Goal: Task Accomplishment & Management: Manage account settings

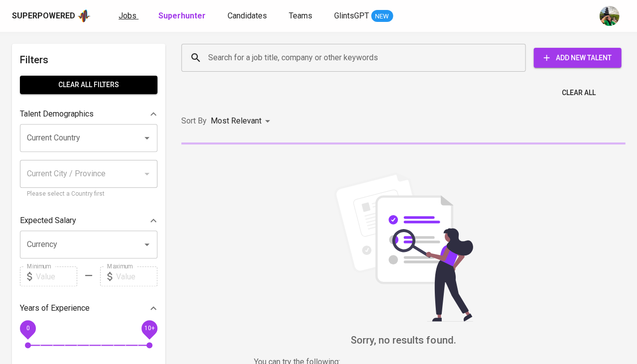
click at [126, 20] on span "Jobs" at bounding box center [128, 15] width 18 height 9
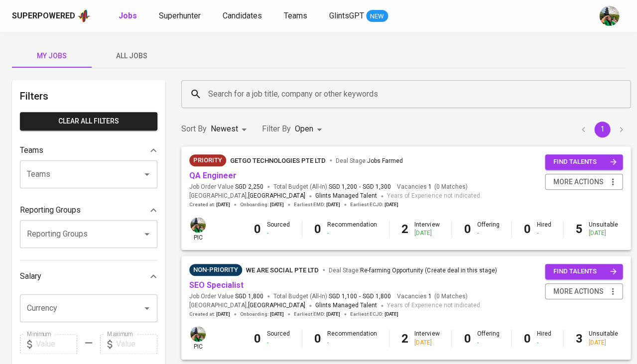
click at [133, 55] on span "All Jobs" at bounding box center [132, 56] width 68 height 12
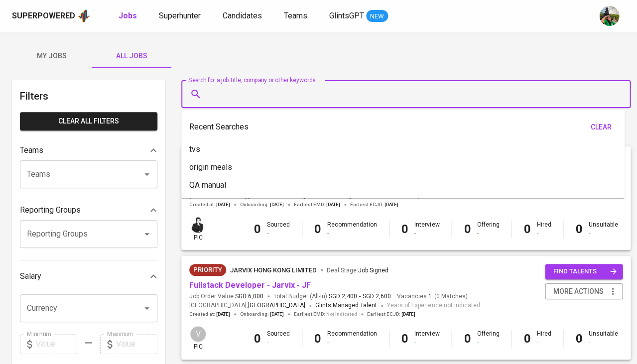
click at [233, 98] on input "Search for a job title, company or other keywords" at bounding box center [409, 94] width 406 height 19
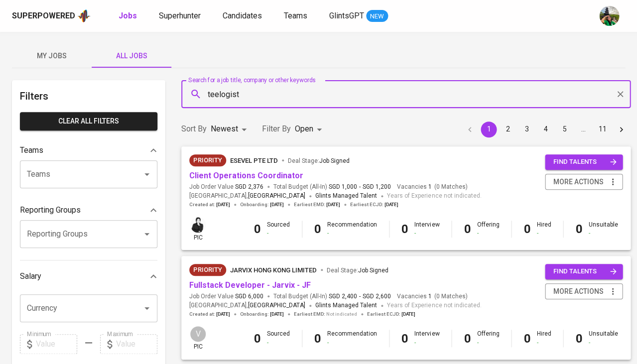
type input "teelogist"
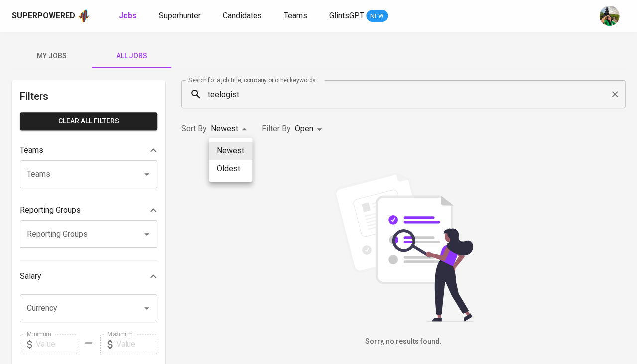
click at [228, 130] on body "Superpowered Jobs Superhunter Candidates Teams GlintsGPT NEW My Jobs All Jobs F…" at bounding box center [318, 340] width 637 height 680
click at [239, 160] on li "Oldest" at bounding box center [230, 169] width 43 height 18
type input "OLDEST"
click at [312, 129] on body "Superpowered Jobs Superhunter Candidates Teams GlintsGPT NEW My Jobs All Jobs F…" at bounding box center [318, 340] width 637 height 680
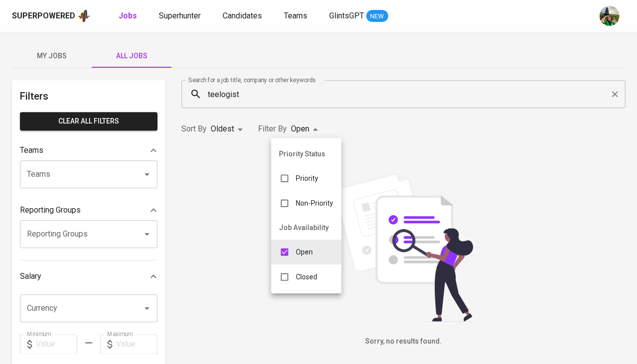
click at [292, 271] on input "checkbox" at bounding box center [284, 277] width 19 height 19
checkbox input "true"
type input "OPEN,CLOSE"
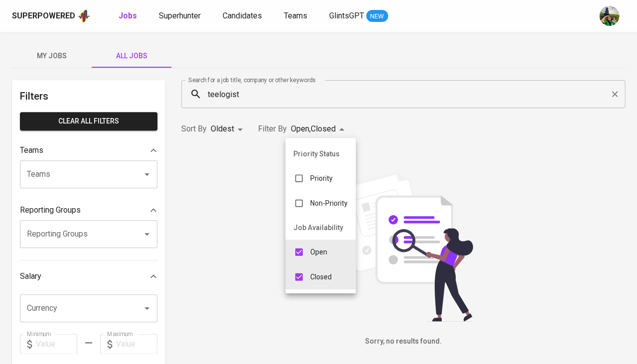
click at [301, 247] on input "checkbox" at bounding box center [298, 252] width 19 height 19
checkbox input "false"
type input "CLOSE"
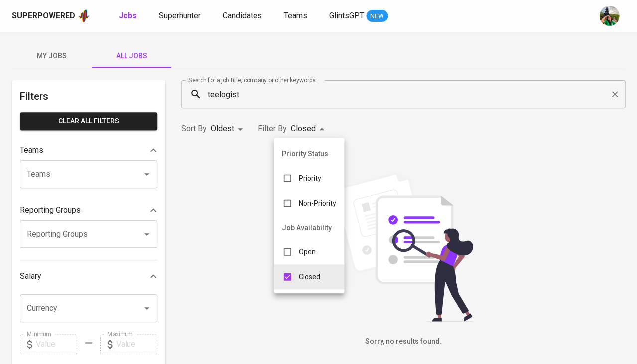
click at [237, 121] on div at bounding box center [318, 182] width 637 height 364
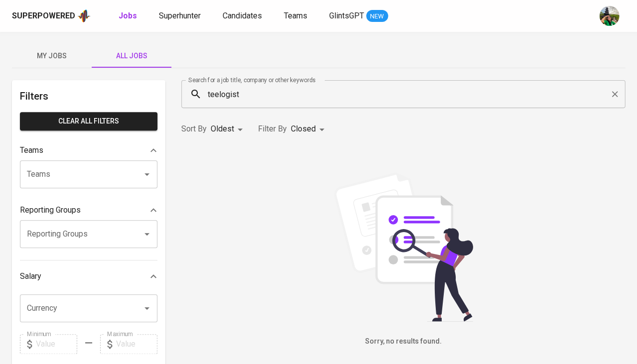
click at [228, 128] on body "Superpowered Jobs Superhunter Candidates Teams GlintsGPT NEW My Jobs All Jobs F…" at bounding box center [318, 340] width 637 height 680
click at [217, 89] on div at bounding box center [318, 182] width 637 height 364
click at [217, 89] on div "Newest Oldest" at bounding box center [318, 182] width 637 height 364
click at [226, 98] on input "teelogist" at bounding box center [406, 94] width 400 height 19
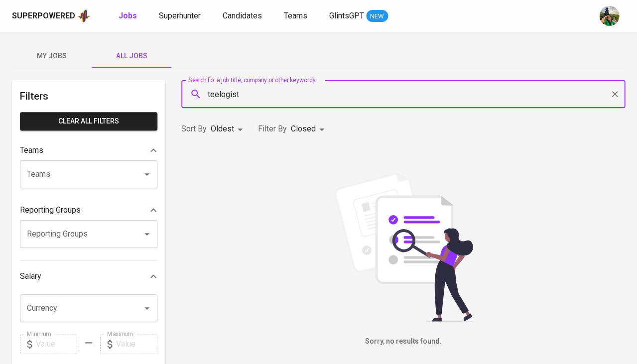
click at [226, 98] on input "teelogist" at bounding box center [406, 94] width 400 height 19
type input "trendink"
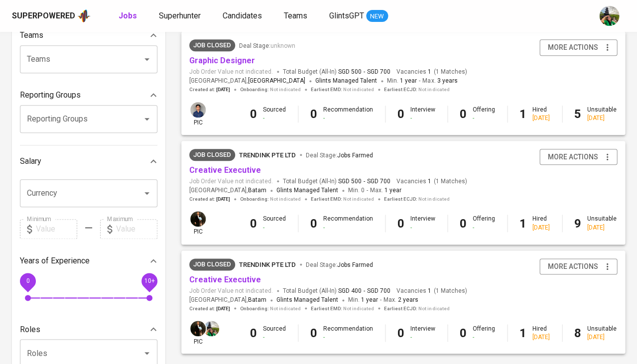
scroll to position [113, 0]
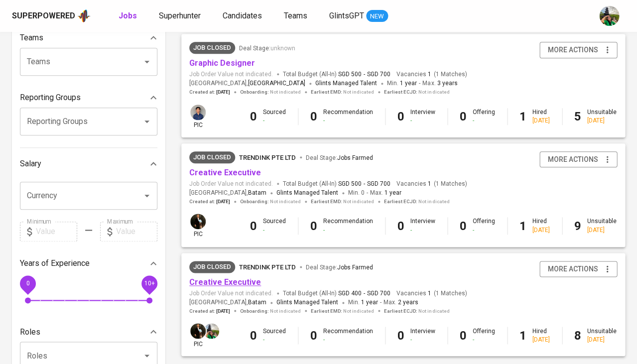
click at [230, 280] on link "Creative Executive" at bounding box center [225, 282] width 72 height 9
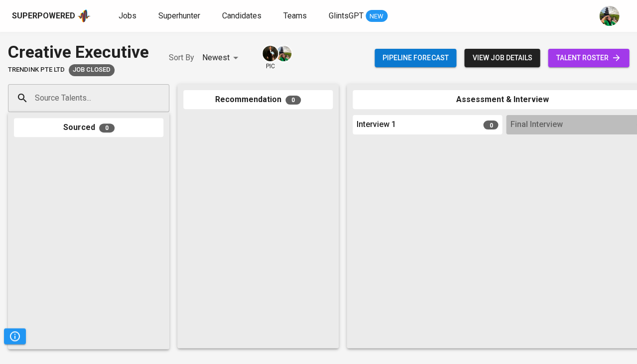
click at [566, 48] on div "Pipeline forecast view job details talent roster" at bounding box center [502, 58] width 255 height 36
click at [573, 63] on span "talent roster" at bounding box center [588, 58] width 65 height 12
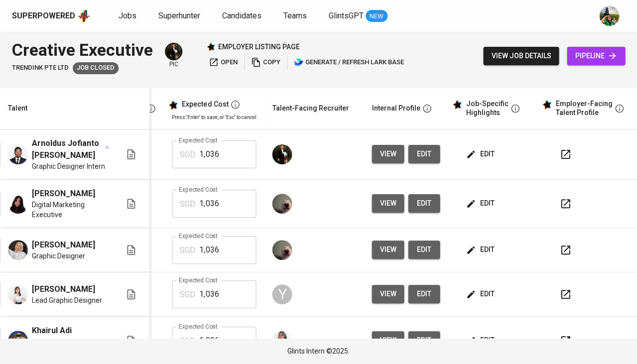
scroll to position [0, 229]
click at [466, 154] on icon "button" at bounding box center [471, 154] width 10 height 10
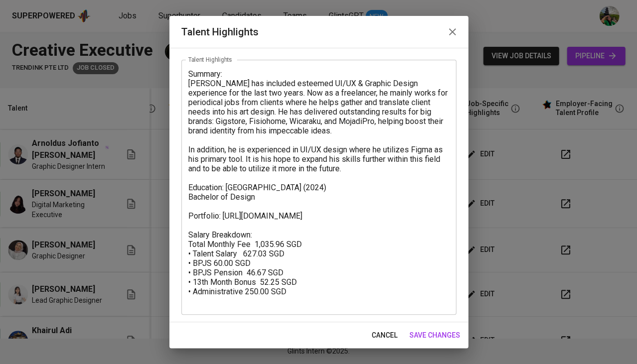
scroll to position [43, 0]
click at [388, 337] on span "cancel" at bounding box center [385, 335] width 26 height 12
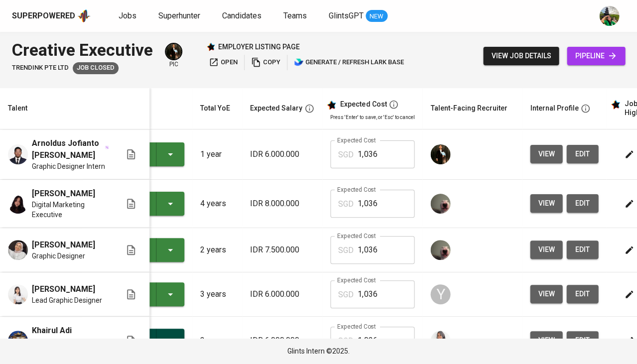
scroll to position [0, 0]
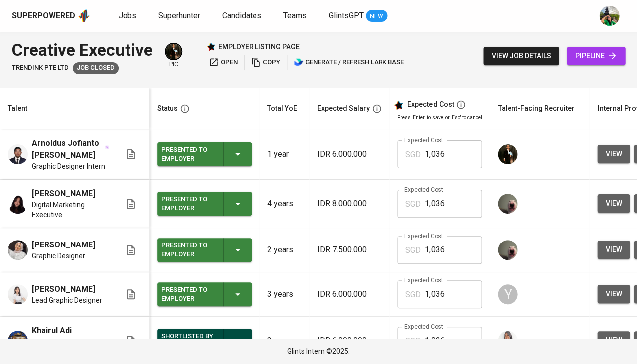
click at [514, 73] on div "view job details pipeline" at bounding box center [554, 56] width 142 height 36
click at [527, 49] on button "view job details" at bounding box center [521, 56] width 76 height 18
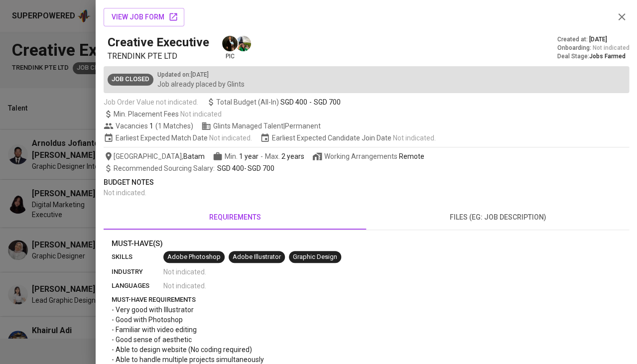
click at [40, 189] on div at bounding box center [318, 182] width 637 height 364
click at [47, 85] on div at bounding box center [318, 182] width 637 height 364
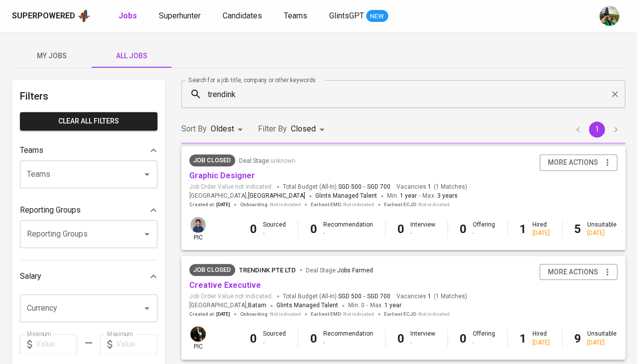
scroll to position [113, 0]
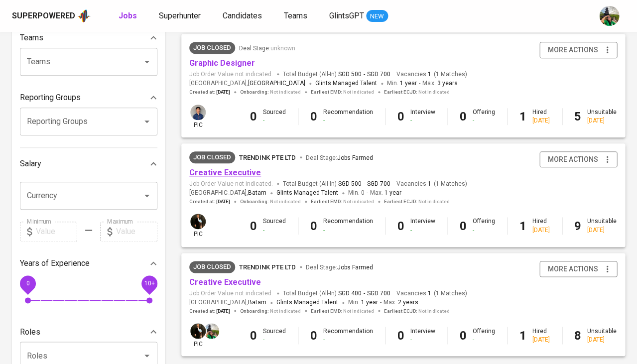
click at [214, 173] on link "Creative Executive" at bounding box center [225, 172] width 72 height 9
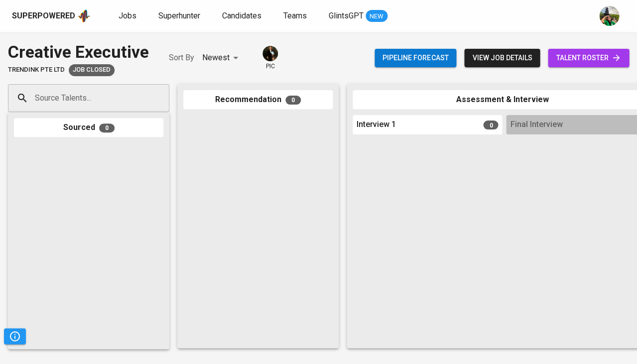
click at [520, 61] on span "view job details" at bounding box center [502, 58] width 60 height 12
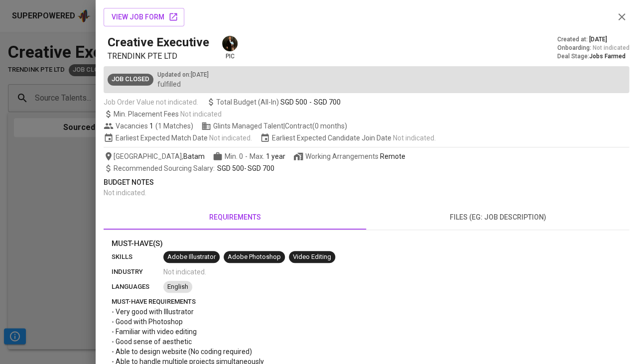
click at [10, 201] on div at bounding box center [318, 182] width 637 height 364
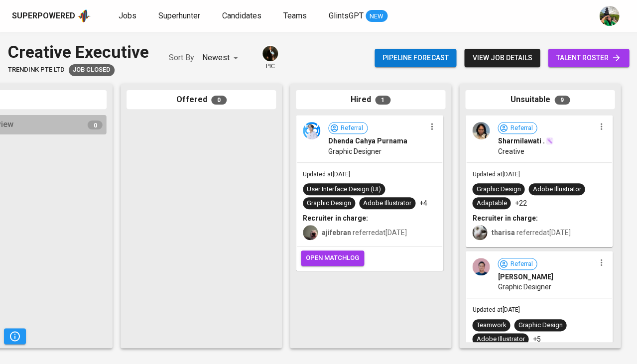
scroll to position [0, 550]
click at [121, 13] on span "Jobs" at bounding box center [128, 15] width 18 height 9
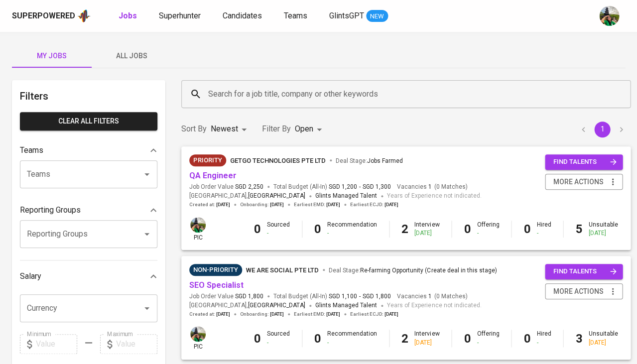
click at [139, 53] on span "All Jobs" at bounding box center [132, 56] width 68 height 12
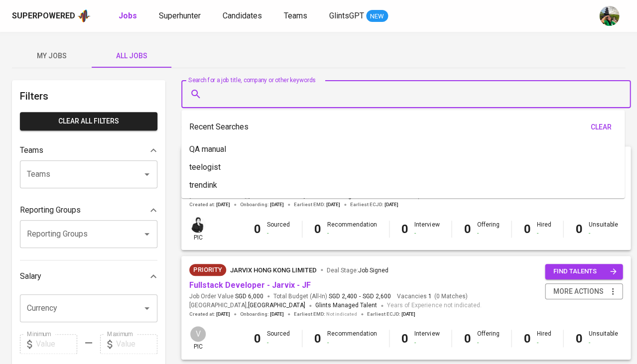
click at [248, 89] on input "Search for a job title, company or other keywords" at bounding box center [409, 94] width 406 height 19
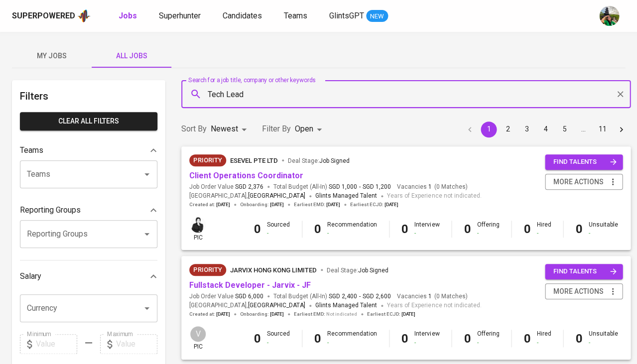
type input "Tech Lead"
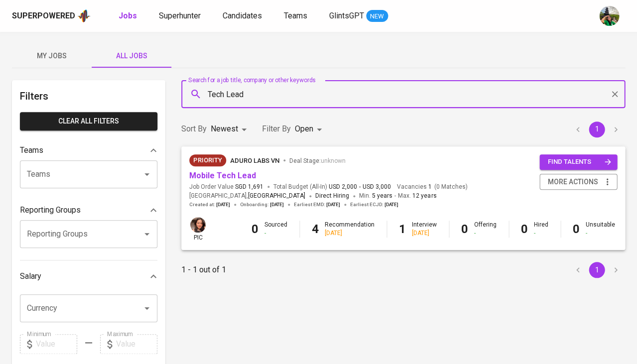
click at [320, 123] on body "Superpowered Jobs Superhunter Candidates Teams GlintsGPT NEW My Jobs All Jobs F…" at bounding box center [318, 340] width 637 height 680
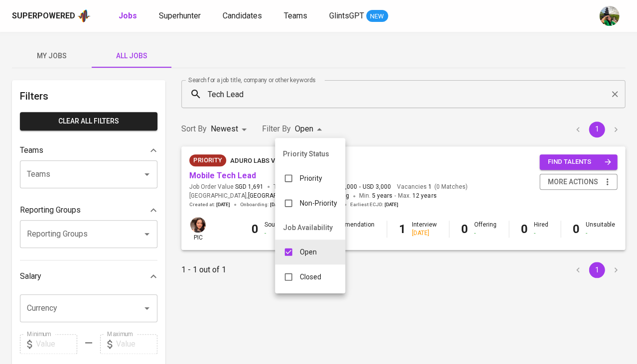
click at [279, 268] on input "checkbox" at bounding box center [288, 277] width 19 height 19
checkbox input "true"
type input "OPEN,CLOSE"
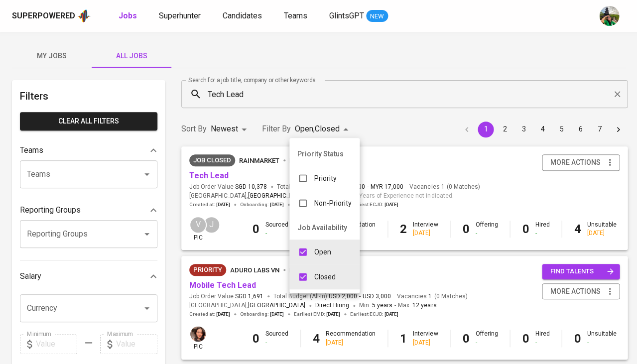
click at [269, 166] on div at bounding box center [318, 182] width 637 height 364
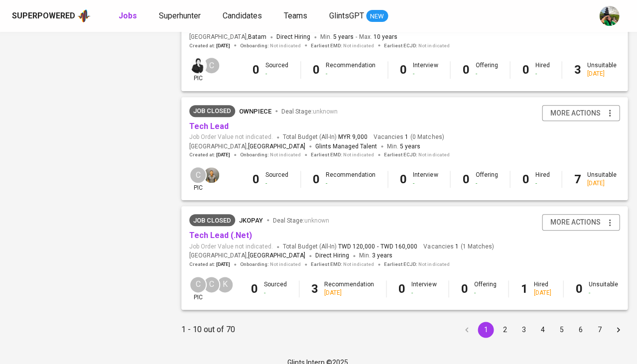
scroll to position [925, 0]
click at [504, 322] on button "2" at bounding box center [505, 330] width 16 height 16
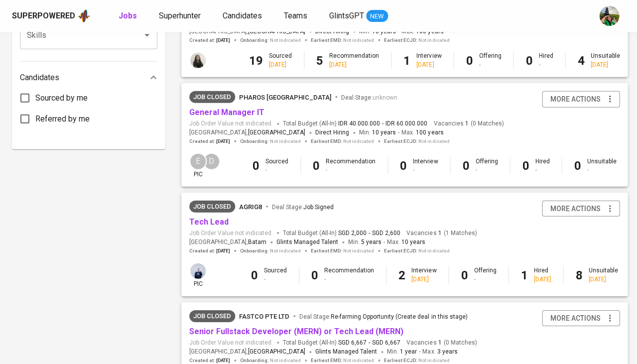
scroll to position [495, 0]
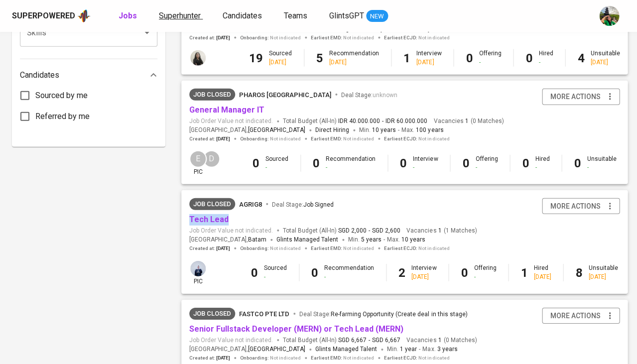
click at [182, 16] on span "Superhunter" at bounding box center [180, 15] width 42 height 9
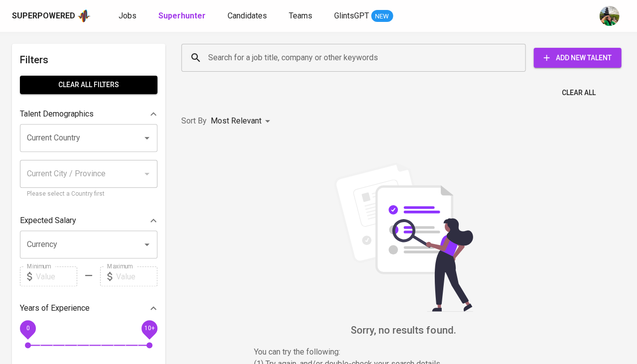
click at [260, 52] on input "Search for a job title, company or other keywords" at bounding box center [356, 57] width 300 height 19
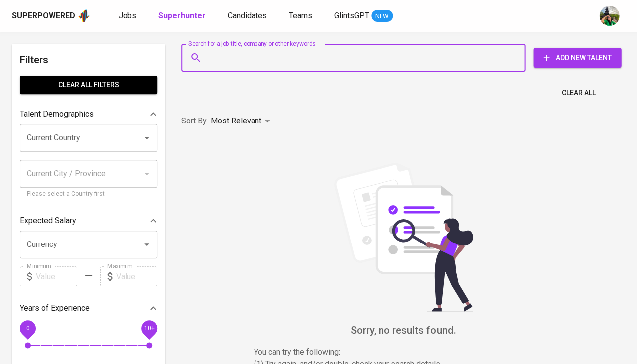
paste input "[EMAIL_ADDRESS][DOMAIN_NAME]"
type input "[EMAIL_ADDRESS][DOMAIN_NAME]"
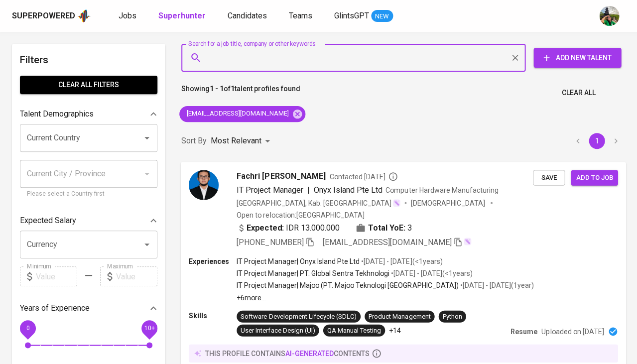
click at [588, 174] on span "Add to job" at bounding box center [594, 177] width 37 height 11
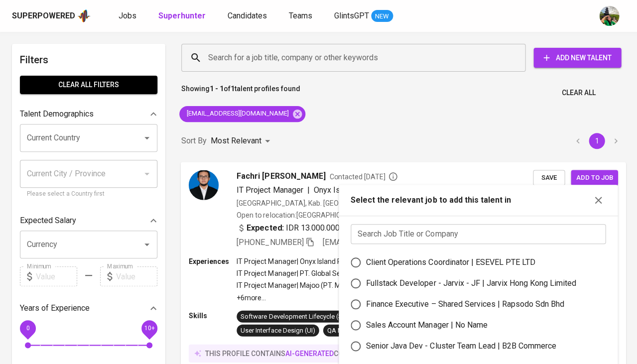
click at [550, 173] on span "Save" at bounding box center [549, 177] width 22 height 11
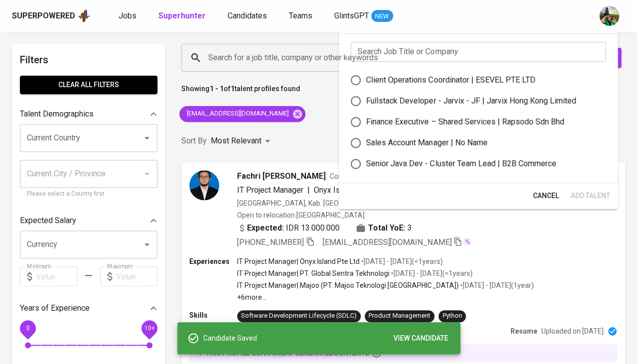
click at [244, 155] on div "Sort By Most Relevant MOST_RELEVANT 1" at bounding box center [403, 141] width 456 height 30
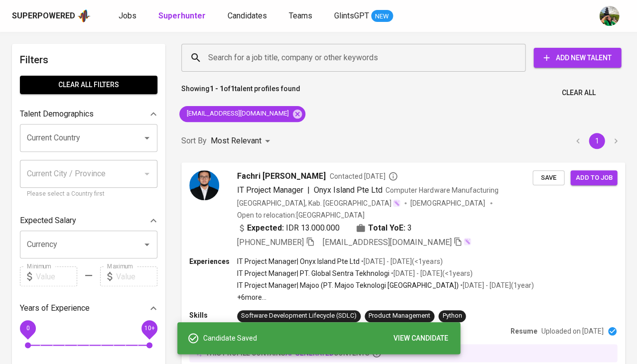
click at [246, 8] on div "Superpowered Jobs Superhunter Candidates Teams GlintsGPT NEW" at bounding box center [302, 15] width 581 height 15
click at [243, 14] on span "Candidates" at bounding box center [247, 15] width 39 height 9
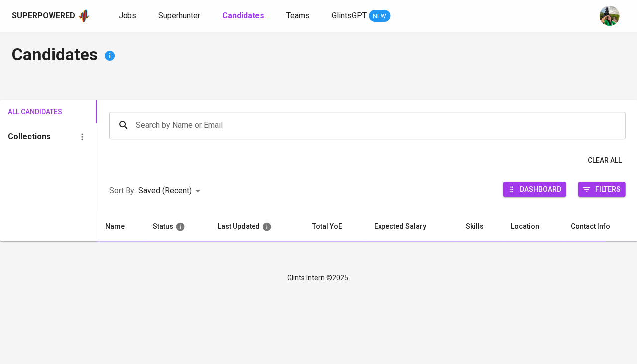
click at [250, 13] on b "Candidates" at bounding box center [243, 15] width 42 height 9
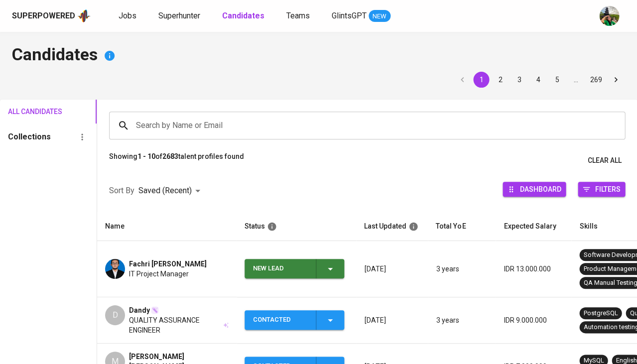
click at [119, 292] on td "Fachri Ibnu Utomo IT Project Manager" at bounding box center [167, 269] width 140 height 56
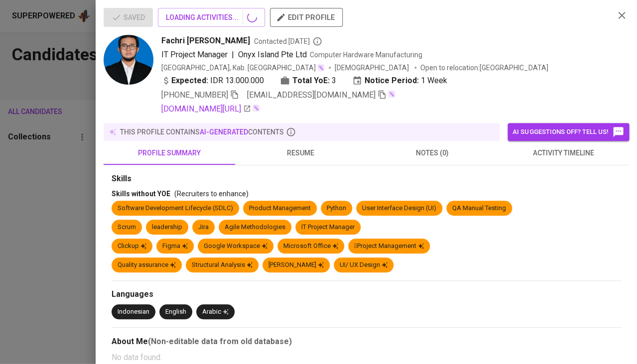
click at [138, 265] on div at bounding box center [318, 182] width 637 height 364
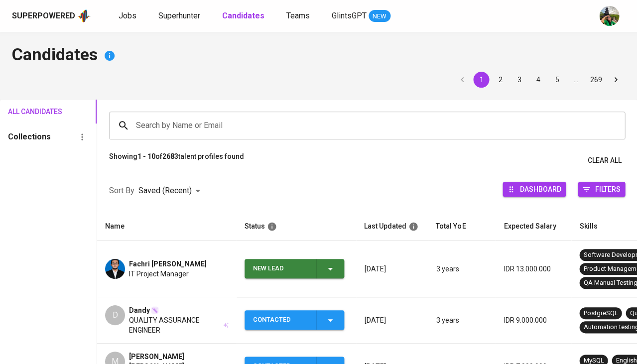
click at [138, 257] on td "Fachri Ibnu Utomo IT Project Manager" at bounding box center [167, 269] width 140 height 56
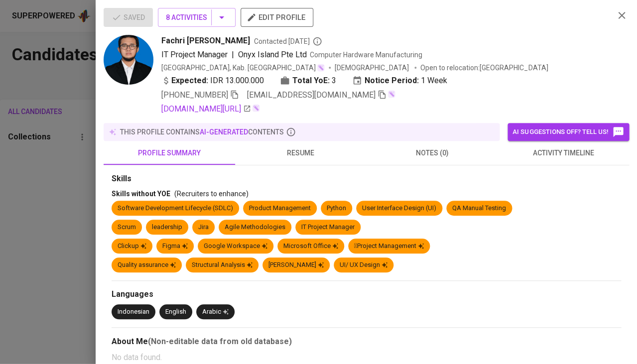
click at [571, 153] on span "activity timeline" at bounding box center [564, 153] width 120 height 12
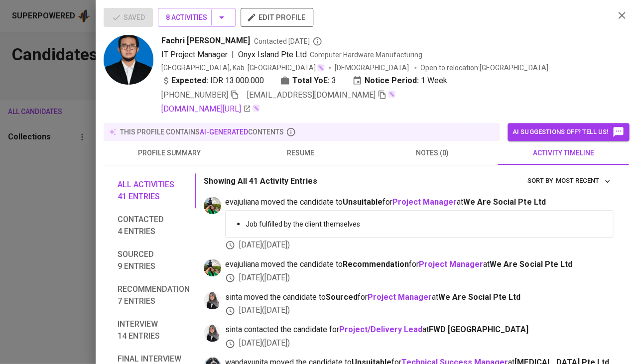
click at [44, 225] on div at bounding box center [318, 182] width 637 height 364
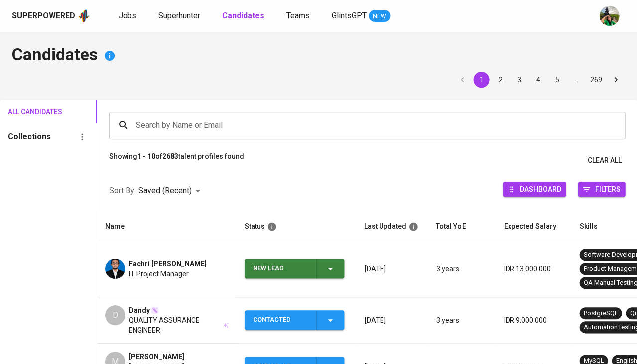
click at [330, 265] on icon "button" at bounding box center [330, 269] width 12 height 12
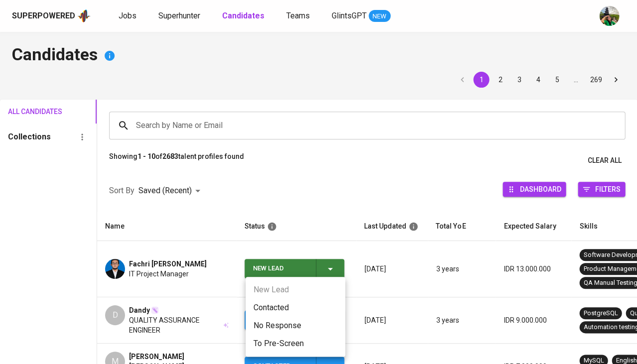
click at [279, 312] on li "Contacted" at bounding box center [296, 308] width 100 height 18
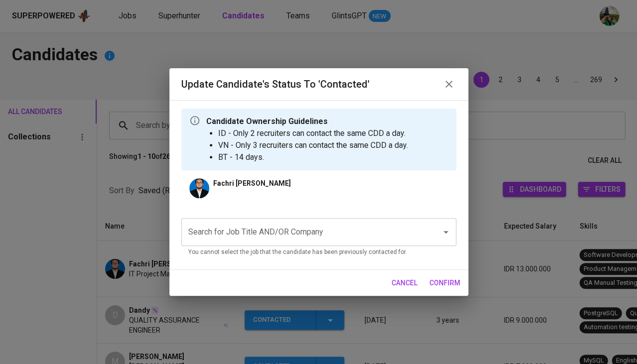
click at [271, 241] on div "Search for Job Title AND/OR Company" at bounding box center [318, 232] width 275 height 28
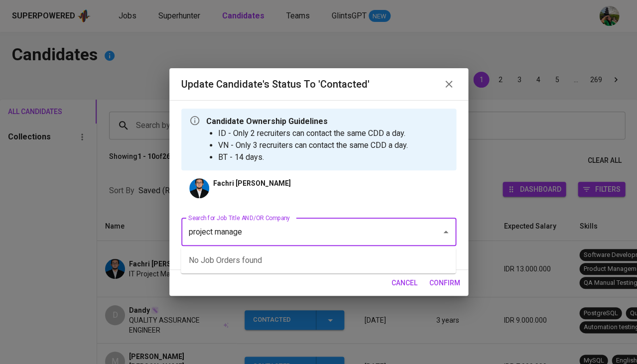
type input "project manager"
type input "IT"
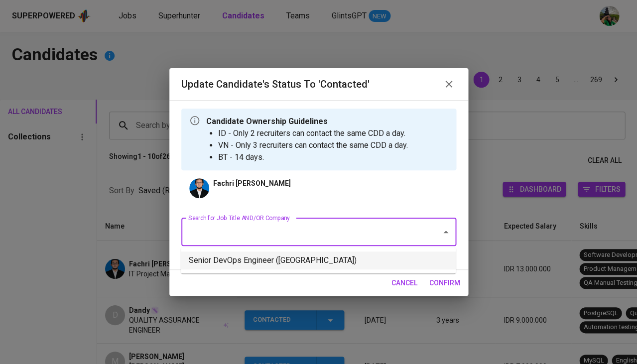
click at [299, 260] on li "Senior DevOps Engineer ([GEOGRAPHIC_DATA])" at bounding box center [318, 261] width 275 height 18
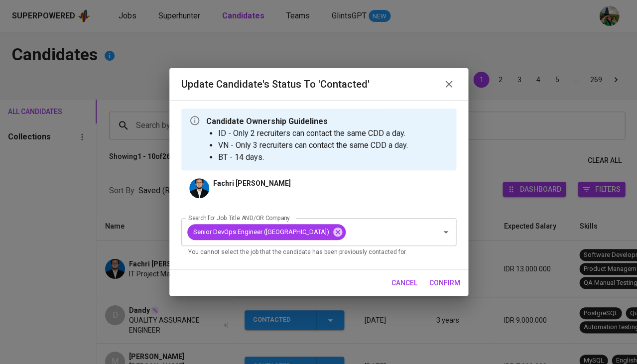
click at [444, 281] on span "confirm" at bounding box center [444, 283] width 31 height 12
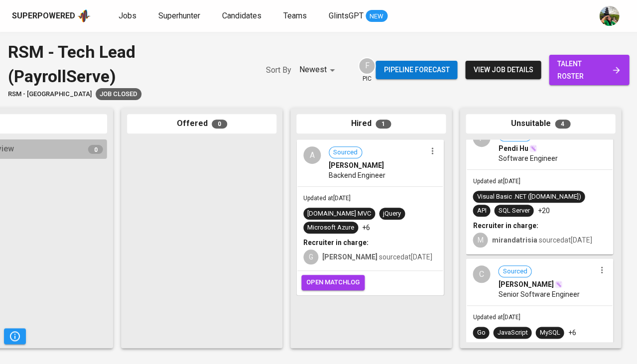
scroll to position [20, 0]
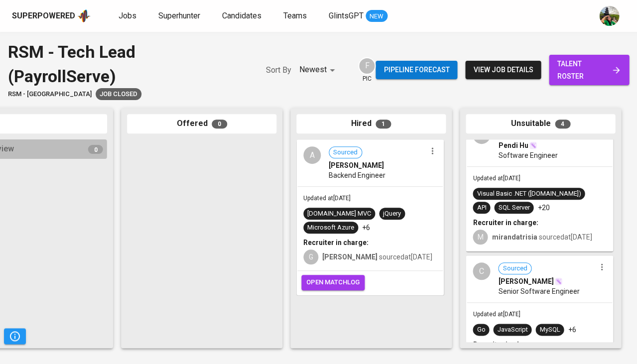
click at [545, 222] on div "Recruiter in charge:" at bounding box center [540, 223] width 134 height 10
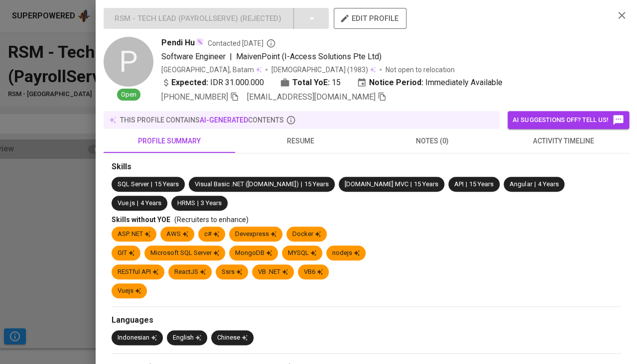
click at [569, 136] on span "activity timeline" at bounding box center [564, 141] width 120 height 12
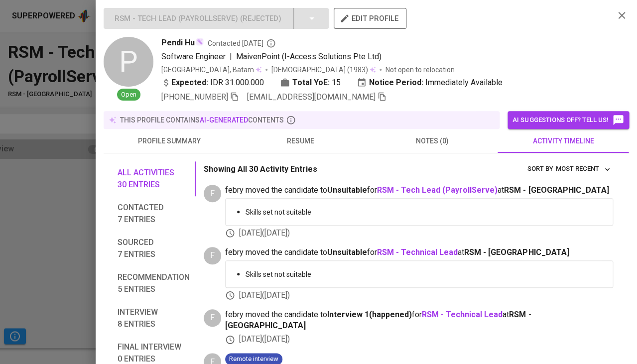
click at [283, 143] on span "resume" at bounding box center [301, 141] width 120 height 12
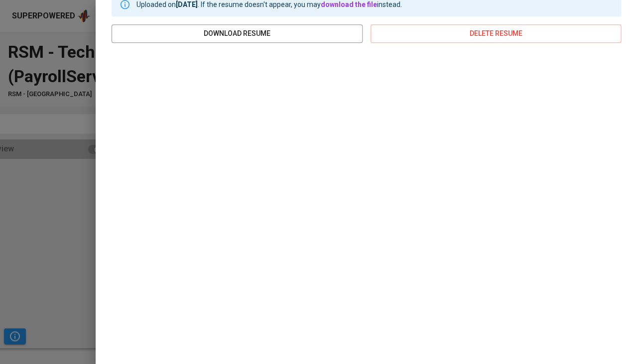
scroll to position [168, 0]
click at [18, 194] on div at bounding box center [318, 182] width 637 height 364
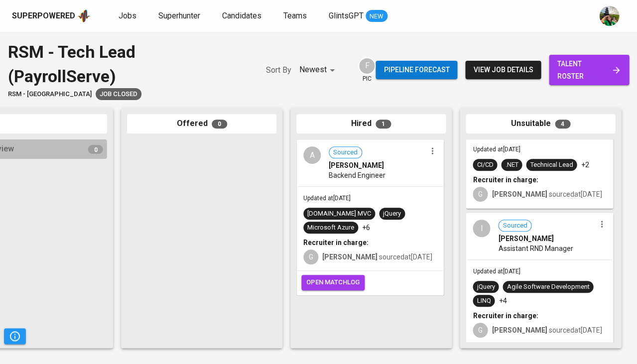
scroll to position [0, 0]
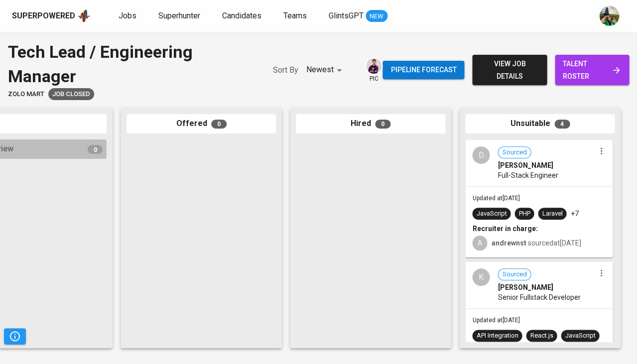
click at [548, 198] on div "Updated at Apr 14, 2025 JavaScript PHP Laravel +7 Recruiter in charge: A andrew…" at bounding box center [538, 222] width 145 height 70
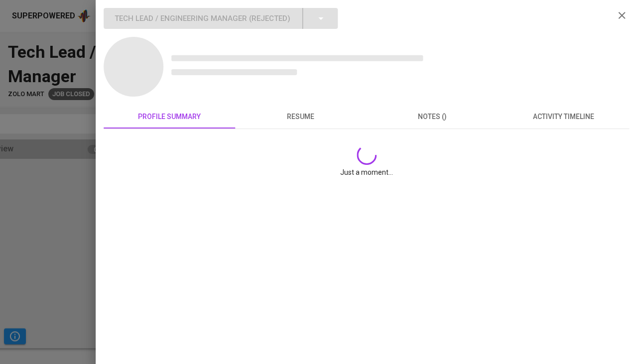
scroll to position [0, 550]
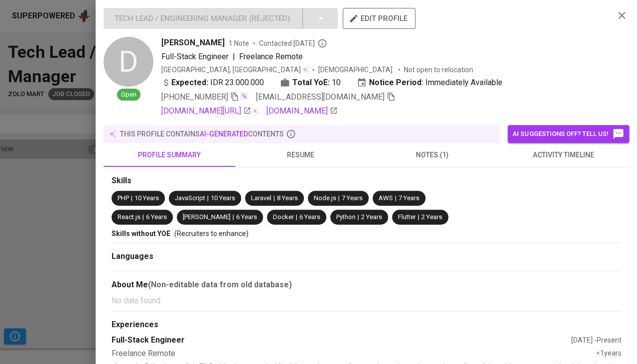
click at [565, 150] on span "activity timeline" at bounding box center [564, 155] width 120 height 12
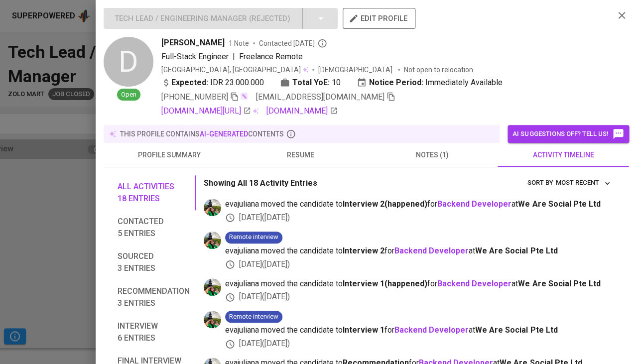
click at [302, 154] on span "resume" at bounding box center [301, 155] width 120 height 12
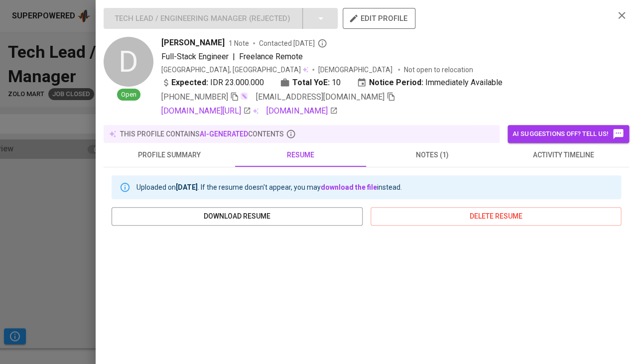
scroll to position [92, 0]
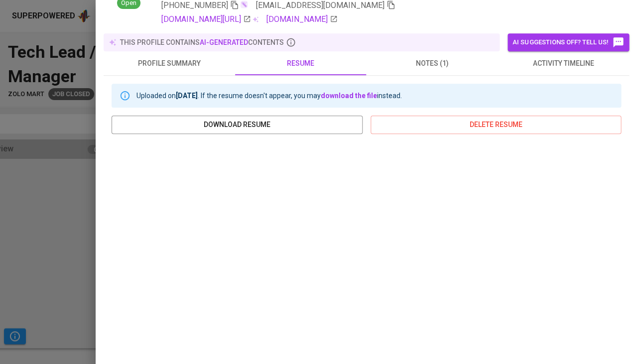
click at [60, 237] on div at bounding box center [318, 182] width 637 height 364
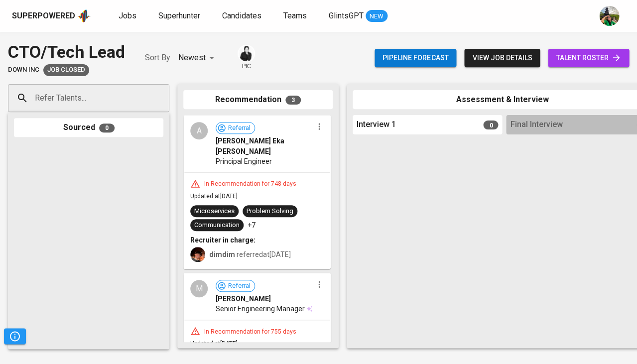
click at [248, 220] on p "+7" at bounding box center [252, 225] width 8 height 10
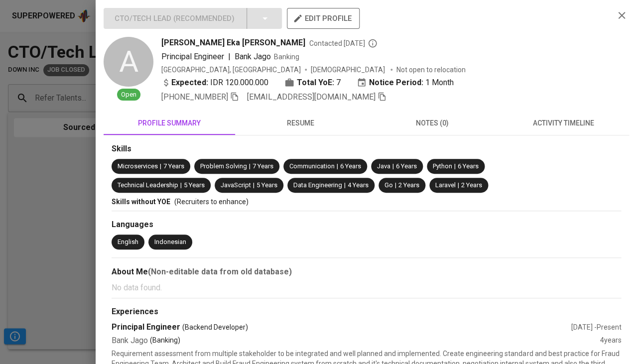
click at [305, 130] on button "resume" at bounding box center [301, 123] width 132 height 24
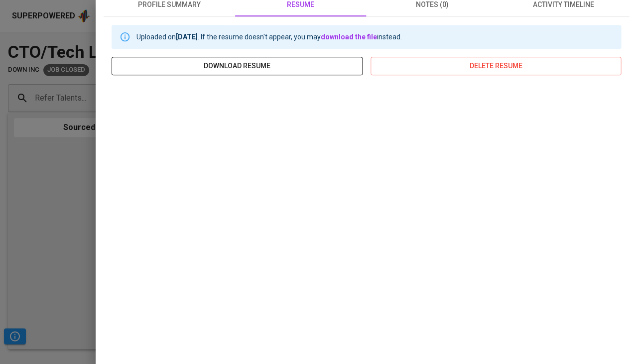
scroll to position [119, 0]
click at [74, 166] on div at bounding box center [318, 182] width 637 height 364
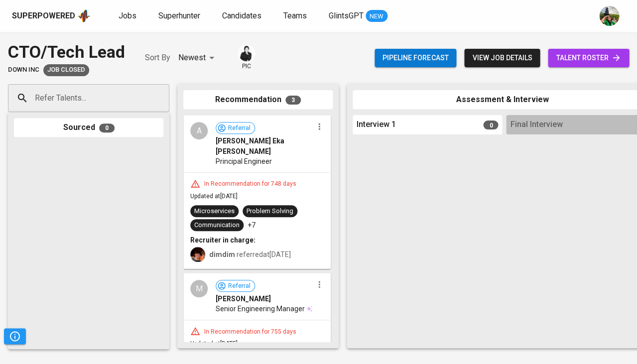
scroll to position [93, 0]
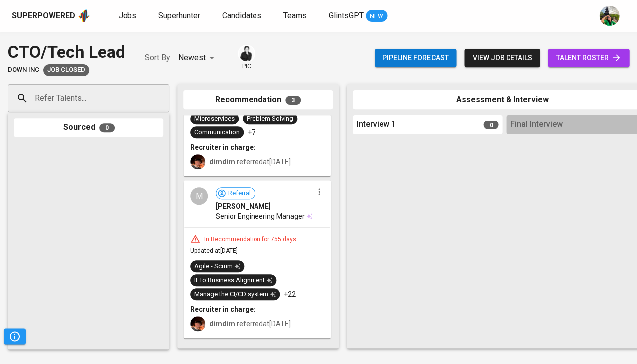
click at [281, 240] on div "In Recommendation for 755 days Updated at [DATE] Agile - Scrum It To Business A…" at bounding box center [256, 283] width 145 height 110
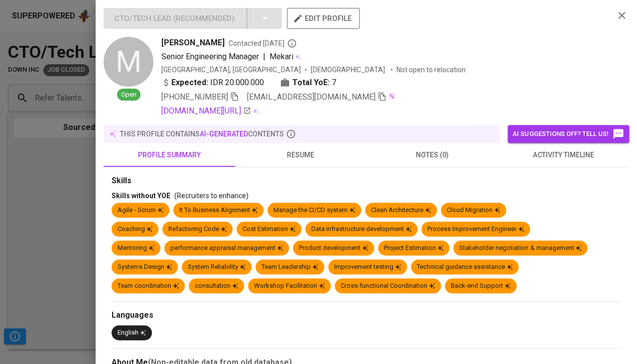
click at [299, 151] on span "resume" at bounding box center [301, 155] width 120 height 12
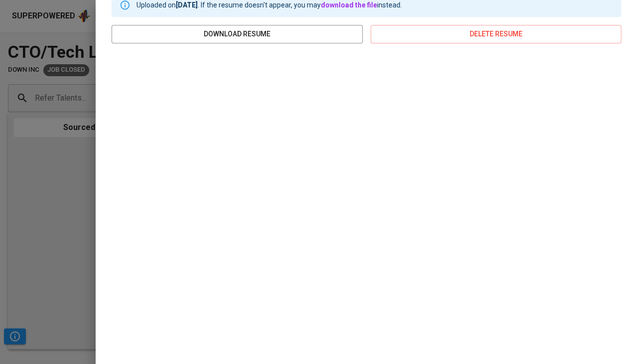
scroll to position [182, 0]
click at [46, 200] on div at bounding box center [318, 182] width 637 height 364
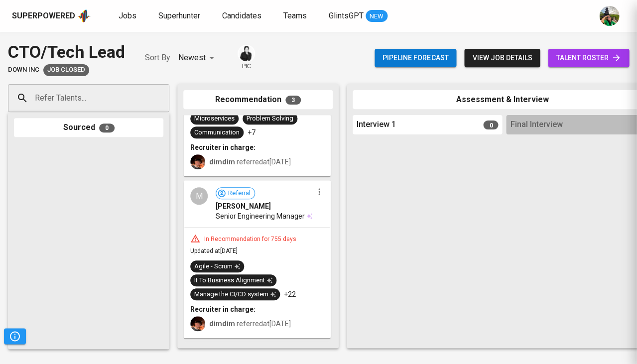
scroll to position [0, 0]
click at [179, 16] on span "Superhunter" at bounding box center [179, 15] width 42 height 9
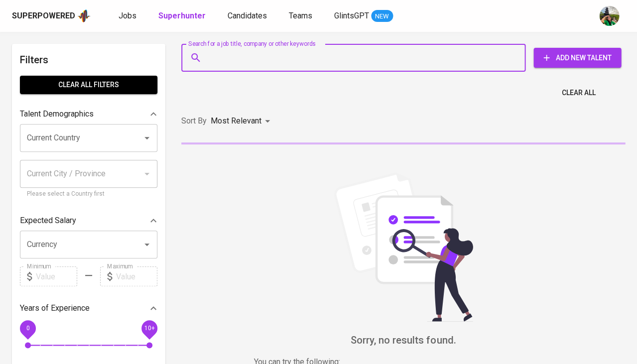
click at [243, 64] on input "Search for a job title, company or other keywords" at bounding box center [356, 57] width 300 height 19
paste input "fachriutomo.work@gmail.com"
type input "fachriutomo.work@gmail.com"
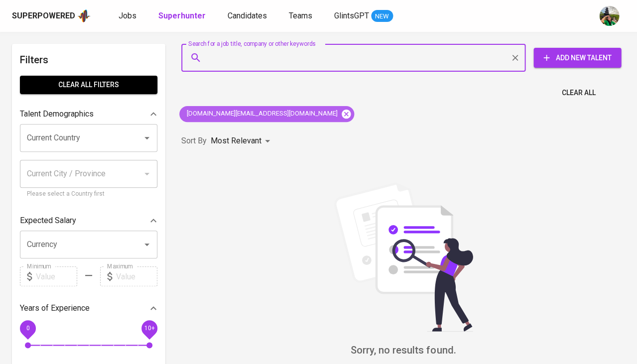
click at [342, 113] on icon at bounding box center [346, 113] width 9 height 9
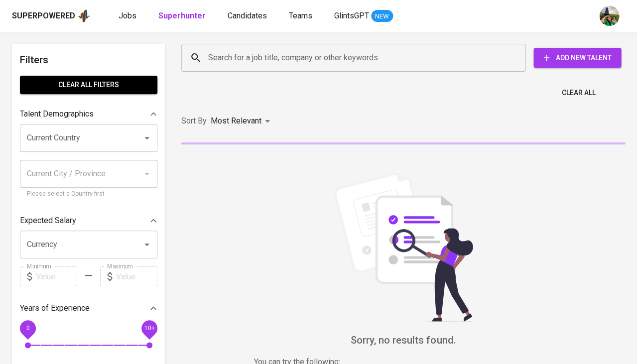
click at [265, 59] on input "Search for a job title, company or other keywords" at bounding box center [356, 57] width 300 height 19
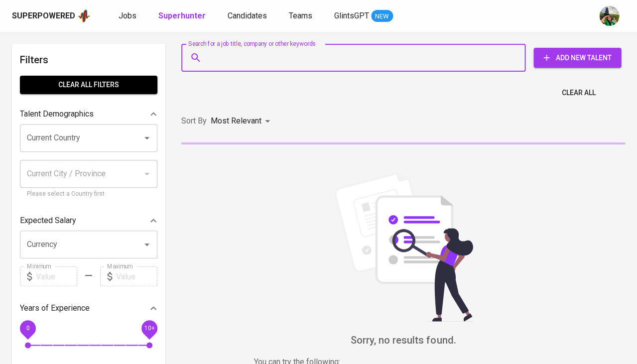
paste input "fachriutomo.work@gmail.com"
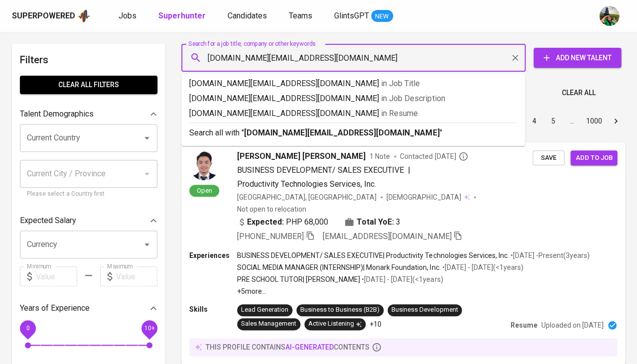
type input "fachriutomo.work@gmail.com"
click at [206, 59] on input "fachriutomo.work@gmail.com" at bounding box center [356, 57] width 300 height 19
click at [286, 132] on b "fachriutomo.work@gmail.com" at bounding box center [341, 132] width 195 height 9
click at [286, 132] on div "Sort By Most Relevant MOST_RELEVANT 1 2 3 4 5 … 1000" at bounding box center [403, 121] width 456 height 30
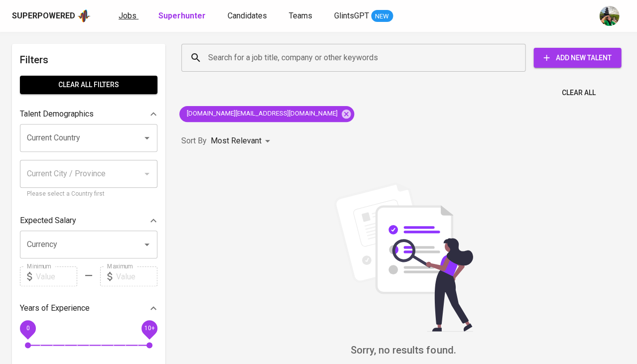
click at [130, 16] on span "Jobs" at bounding box center [128, 15] width 18 height 9
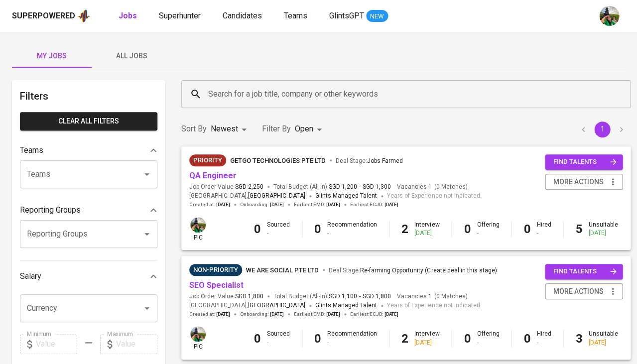
click at [140, 54] on span "All Jobs" at bounding box center [132, 56] width 68 height 12
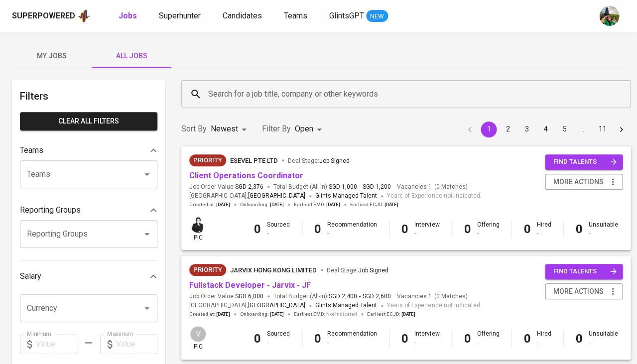
click at [61, 50] on span "My Jobs" at bounding box center [52, 56] width 68 height 12
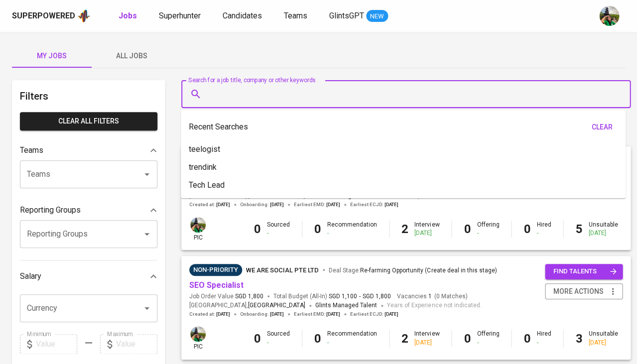
click at [239, 97] on input "Search for a job title, company or other keywords" at bounding box center [409, 94] width 406 height 19
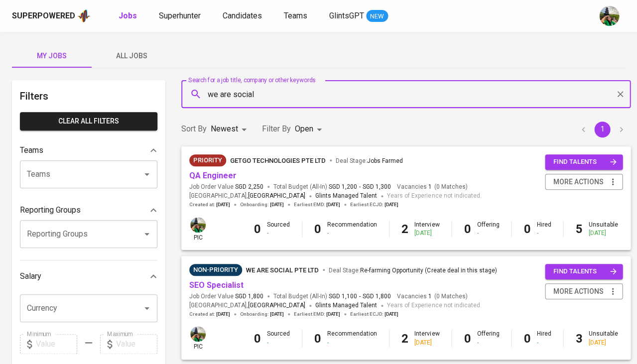
type input "we are social"
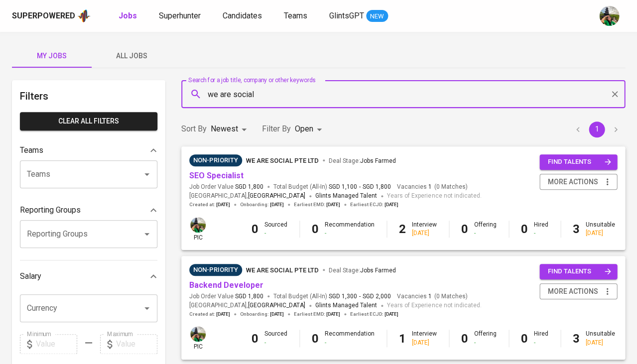
click at [310, 134] on body "Superpowered Jobs Superhunter Candidates Teams GlintsGPT NEW My Jobs All Jobs F…" at bounding box center [318, 340] width 637 height 680
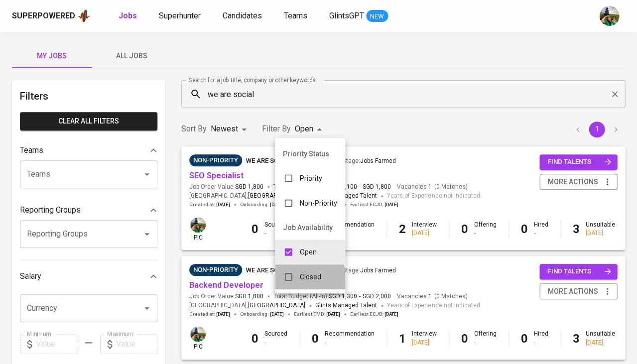
click at [297, 276] on div "Closed" at bounding box center [302, 277] width 54 height 19
type input "OPEN,CLOSE"
checkbox input "true"
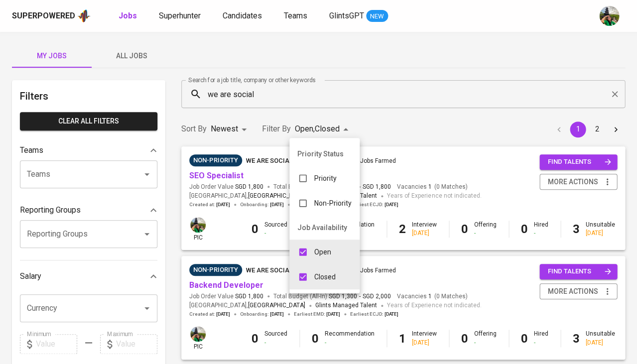
click at [452, 129] on div at bounding box center [318, 182] width 637 height 364
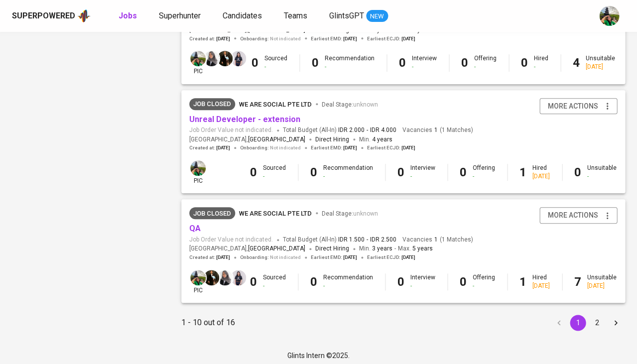
scroll to position [932, 0]
click at [598, 320] on button "2" at bounding box center [597, 323] width 16 height 16
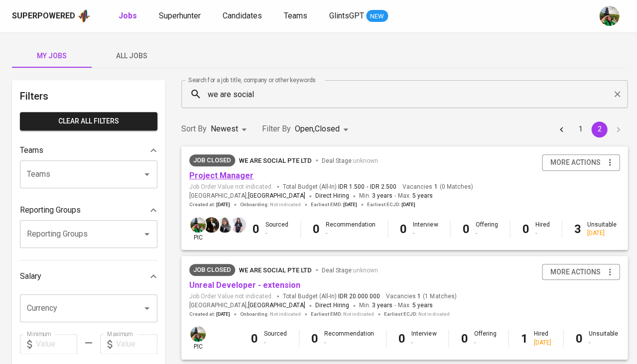
click at [218, 178] on link "Project Manager" at bounding box center [221, 175] width 64 height 9
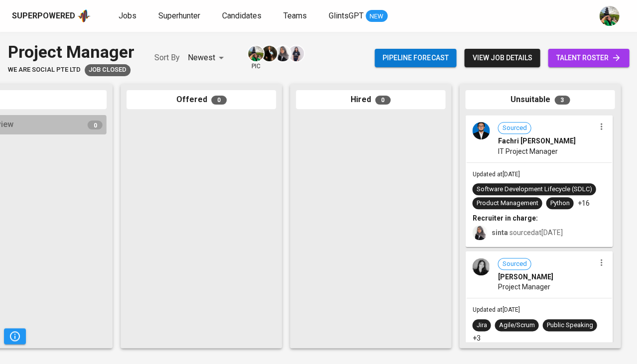
scroll to position [0, 550]
click at [533, 151] on span "IT Project Manager" at bounding box center [528, 151] width 60 height 10
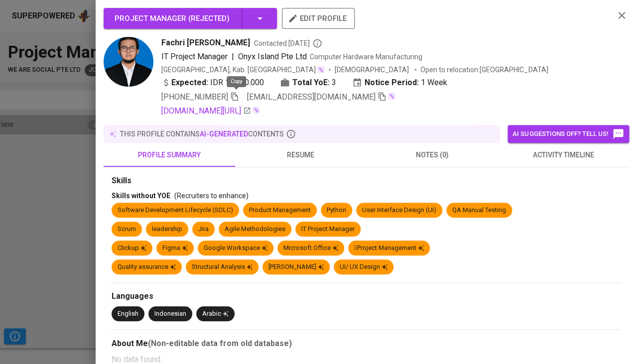
click at [238, 93] on icon "button" at bounding box center [234, 96] width 9 height 9
click at [308, 155] on span "resume" at bounding box center [301, 155] width 120 height 12
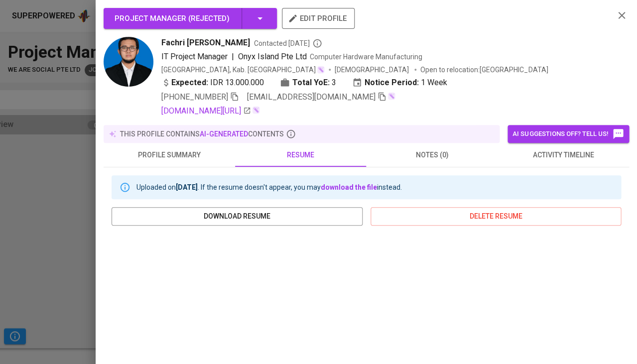
scroll to position [0, 0]
drag, startPoint x: 159, startPoint y: 42, endPoint x: 229, endPoint y: 42, distance: 69.3
click at [229, 42] on div "Fachri Ibnu Utomo Contacted 10 months ago IT Project Manager | Onyx Island Pte …" at bounding box center [355, 77] width 503 height 80
copy span "Fachri [PERSON_NAME]"
click at [235, 99] on div "Fachri Ibnu Utomo Contacted 10 months ago IT Project Manager | Onyx Island Pte …" at bounding box center [383, 77] width 445 height 80
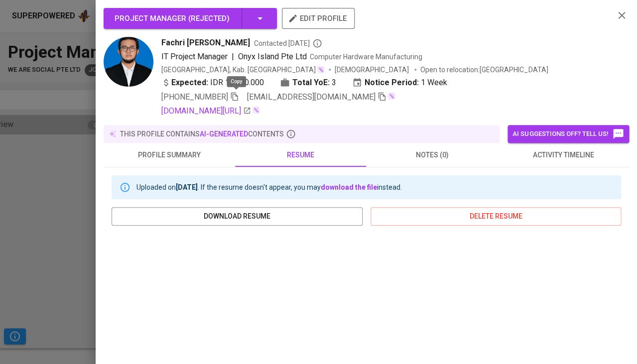
click at [235, 99] on span at bounding box center [234, 96] width 9 height 9
click at [379, 93] on icon "button" at bounding box center [382, 97] width 7 height 8
click at [29, 264] on div at bounding box center [318, 182] width 637 height 364
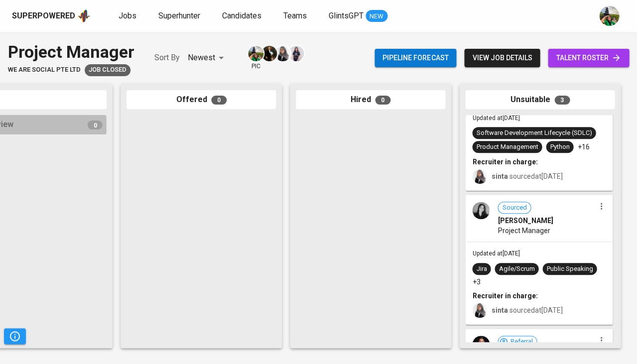
scroll to position [57, 0]
click at [515, 231] on span "Project Manager" at bounding box center [524, 230] width 52 height 10
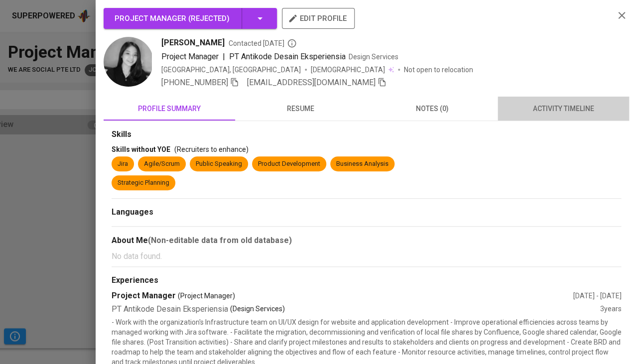
click at [572, 112] on span "activity timeline" at bounding box center [564, 109] width 120 height 12
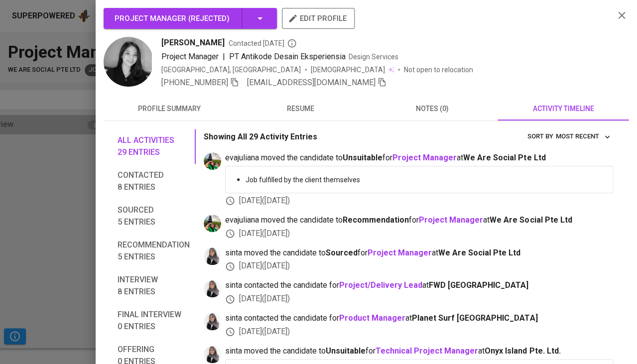
scroll to position [0, 0]
click at [309, 109] on span "resume" at bounding box center [301, 109] width 120 height 12
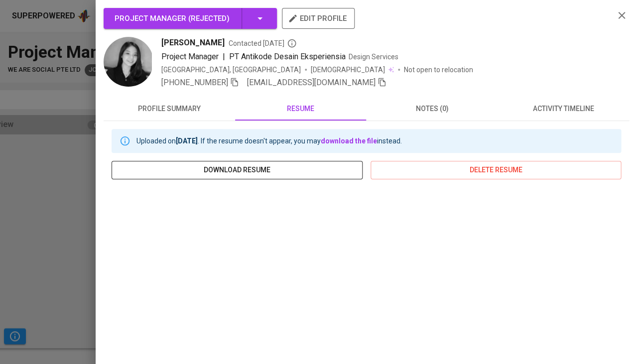
scroll to position [42, 0]
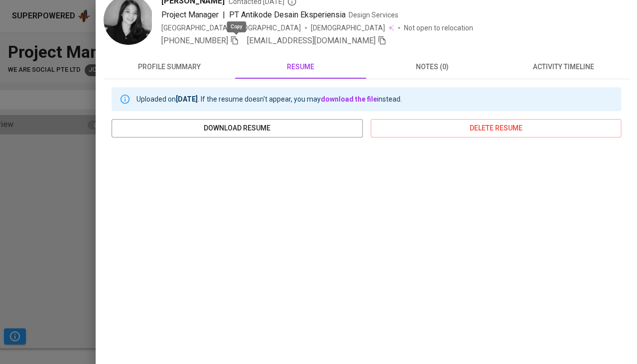
click at [235, 43] on icon "button" at bounding box center [234, 40] width 7 height 8
click at [379, 43] on icon "button" at bounding box center [382, 40] width 7 height 8
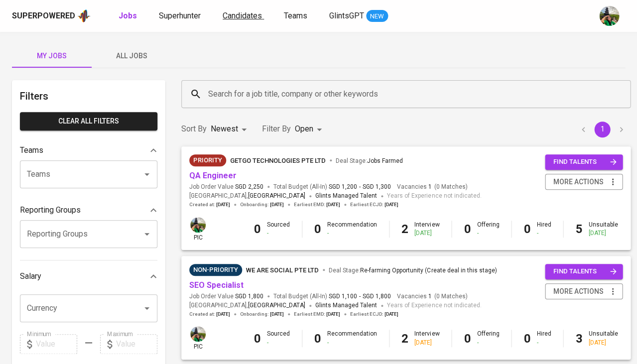
click at [239, 16] on span "Candidates" at bounding box center [242, 15] width 39 height 9
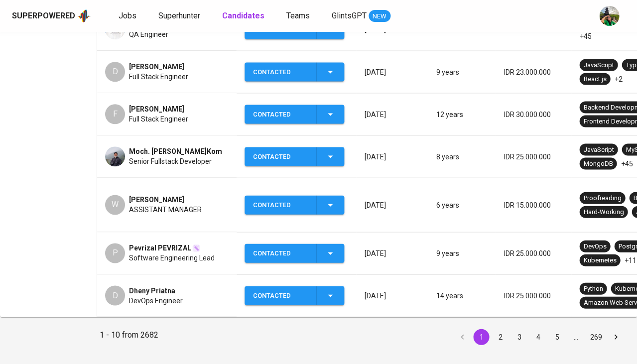
scroll to position [371, 0]
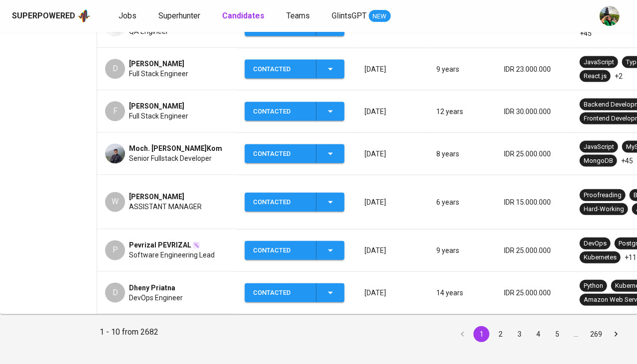
click at [159, 240] on span "Pevrizal PEVRIZAL" at bounding box center [160, 245] width 62 height 10
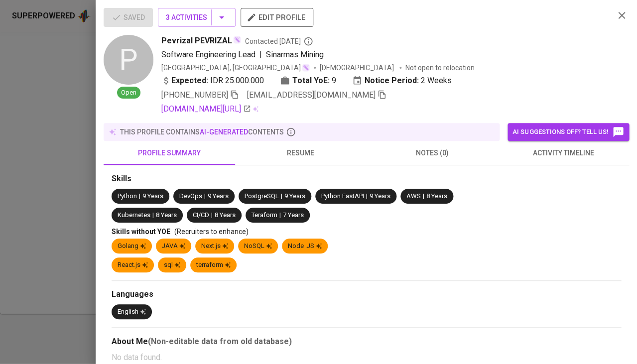
click at [304, 152] on span "resume" at bounding box center [301, 153] width 120 height 12
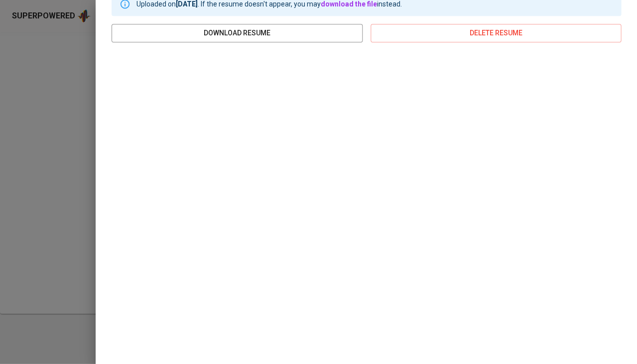
scroll to position [180, 0]
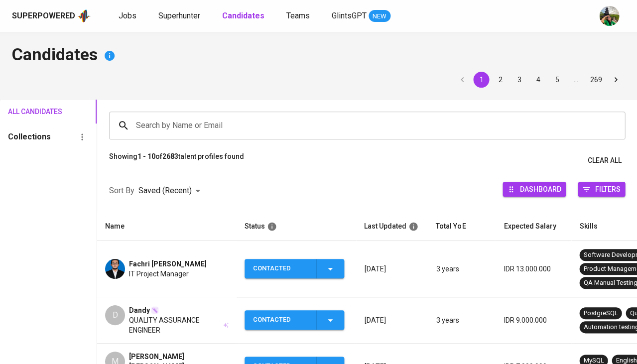
click at [196, 25] on div "Superpowered Jobs Superhunter Candidates Teams GlintsGPT NEW" at bounding box center [318, 16] width 637 height 32
click at [189, 19] on span "Superhunter" at bounding box center [179, 15] width 42 height 9
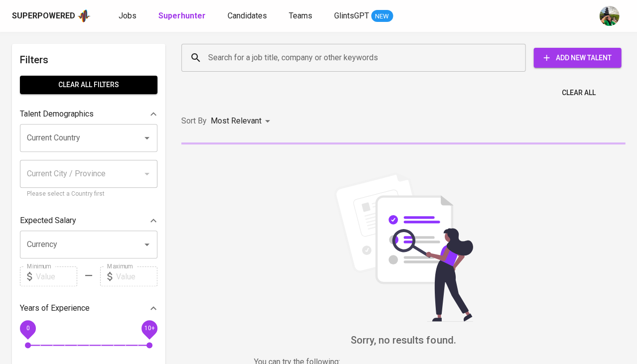
click at [228, 54] on input "Search for a job title, company or other keywords" at bounding box center [356, 57] width 300 height 19
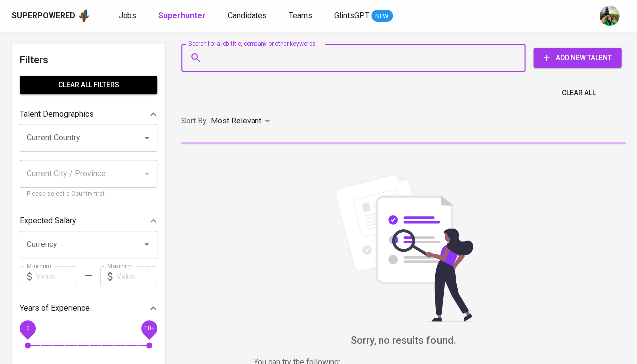
paste input "[EMAIL_ADDRESS][DOMAIN_NAME]"
type input "[EMAIL_ADDRESS][DOMAIN_NAME]"
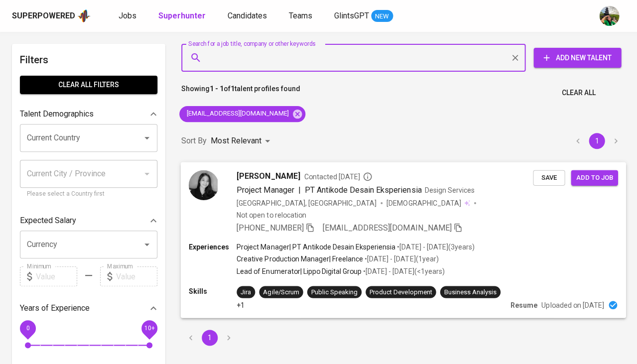
click at [549, 176] on span "Save" at bounding box center [549, 177] width 22 height 11
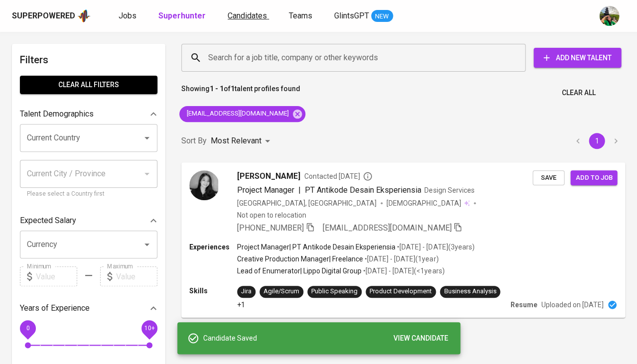
click at [244, 15] on span "Candidates" at bounding box center [247, 15] width 39 height 9
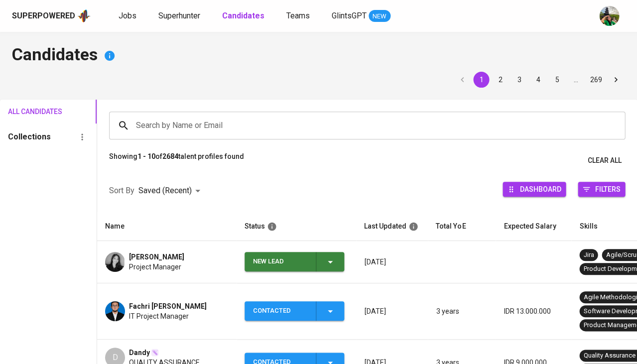
click at [183, 263] on div "Project Manager" at bounding box center [156, 267] width 55 height 10
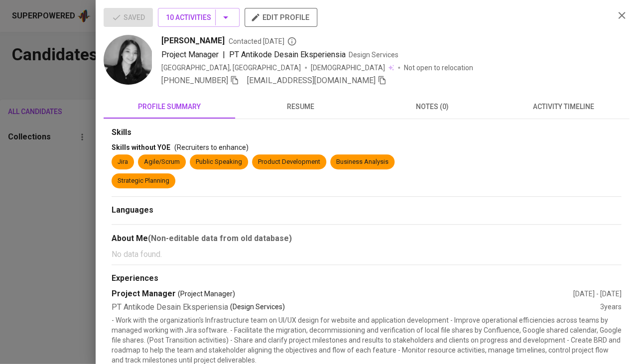
click at [0, 277] on div at bounding box center [318, 182] width 637 height 364
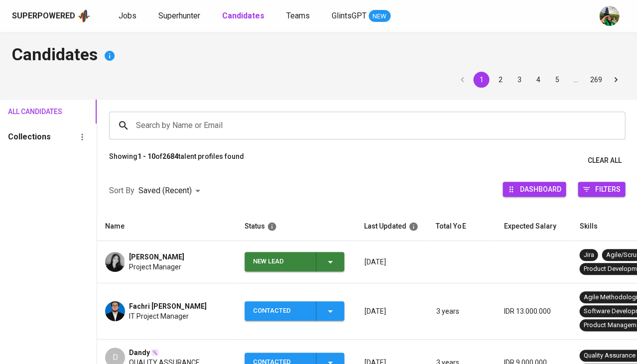
click at [340, 259] on span "New Lead" at bounding box center [295, 261] width 92 height 19
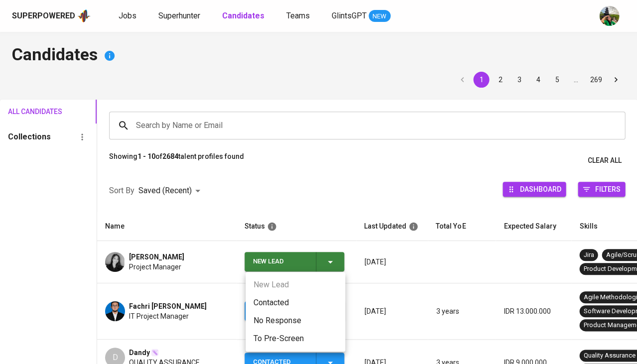
click at [303, 299] on li "Contacted" at bounding box center [296, 303] width 100 height 18
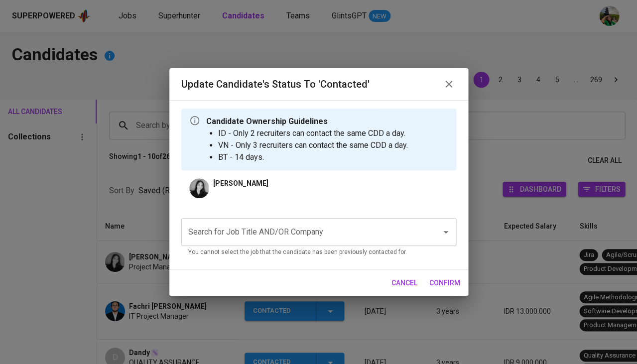
click at [306, 236] on input "Search for Job Title AND/OR Company" at bounding box center [305, 232] width 238 height 19
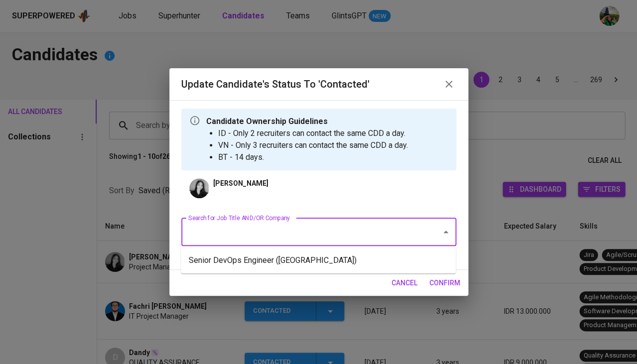
click at [279, 259] on li "Senior DevOps Engineer ([GEOGRAPHIC_DATA])" at bounding box center [318, 261] width 275 height 18
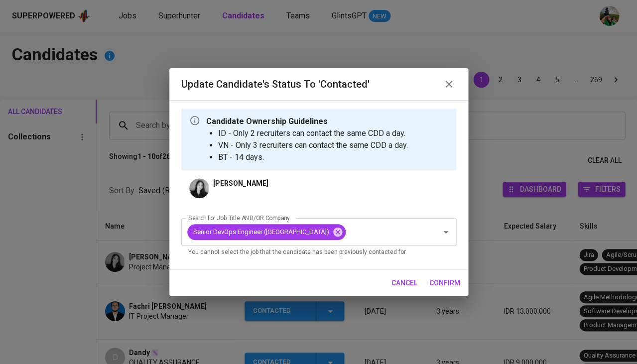
click at [470, 280] on div "Update Candidate's Status to 'Contacted' Candidate Ownership Guidelines ID - On…" at bounding box center [318, 182] width 637 height 364
click at [452, 289] on button "confirm" at bounding box center [444, 283] width 39 height 18
